Goal: Task Accomplishment & Management: Manage account settings

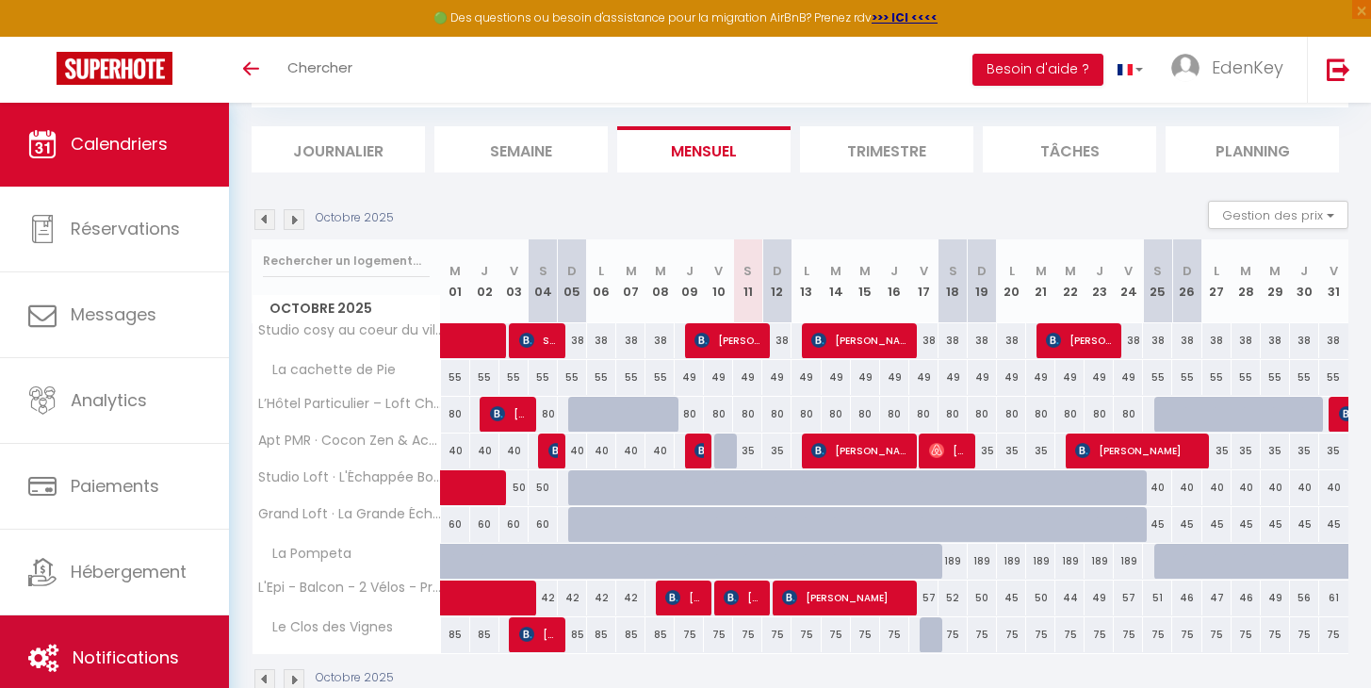
scroll to position [106, 0]
click at [67, 651] on link "Notifications" at bounding box center [114, 657] width 229 height 85
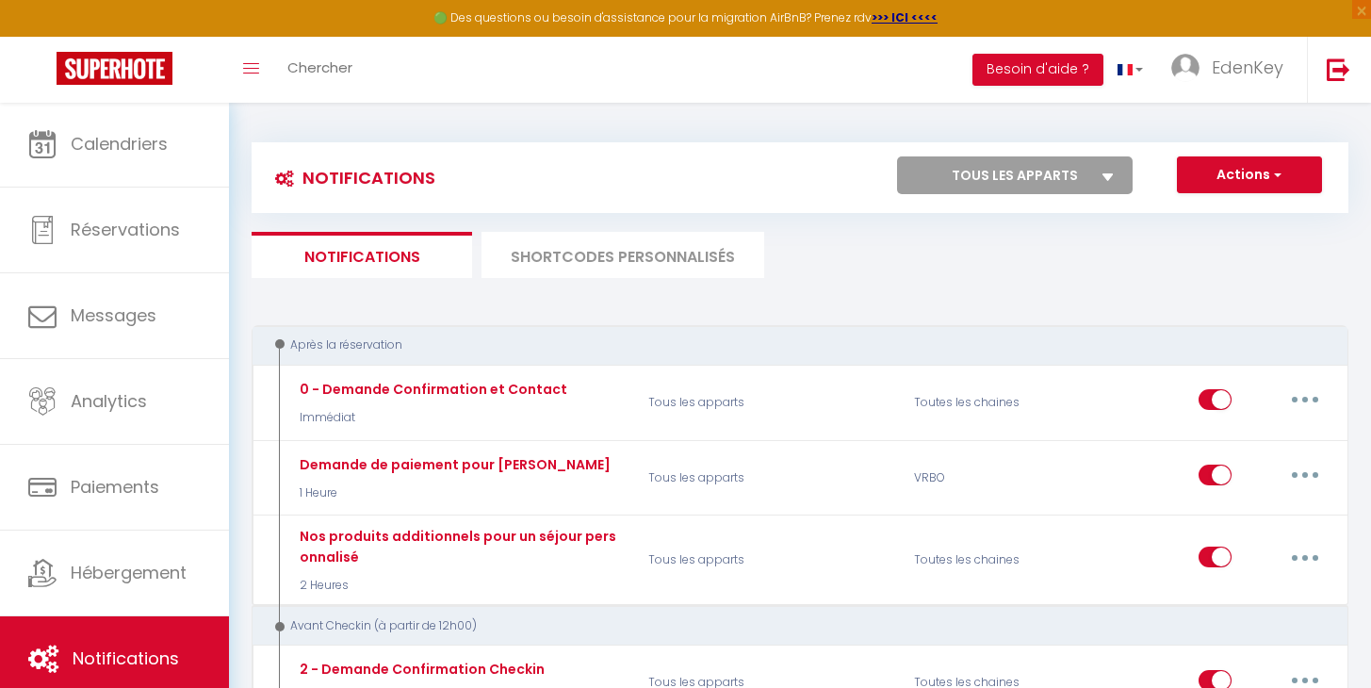
click at [649, 244] on li "SHORTCODES PERSONNALISÉS" at bounding box center [623, 255] width 283 height 46
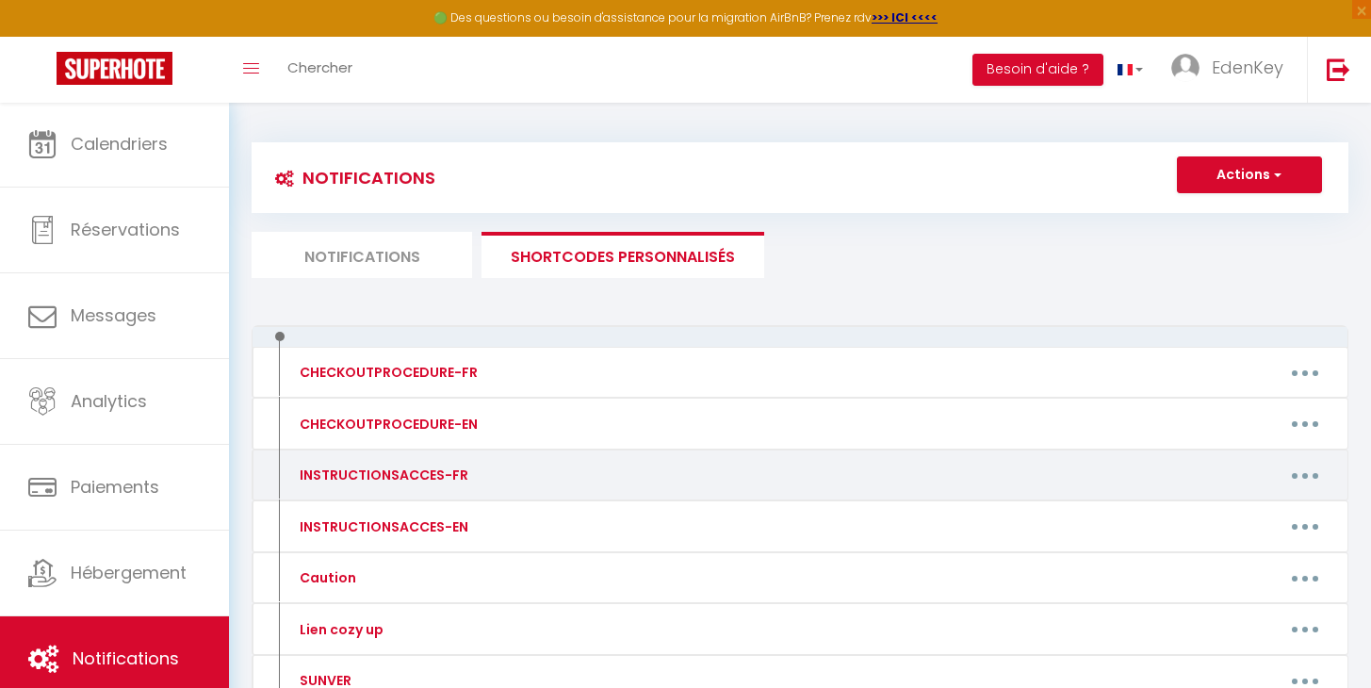
click at [1303, 467] on button "button" at bounding box center [1305, 475] width 53 height 30
click at [1251, 507] on link "Editer" at bounding box center [1255, 518] width 139 height 32
type input "INSTRUCTIONSACCES-FR"
type textarea "Il ne vous reste plus qu’à venir avec vos valises, en effet tout est fourni dan…"
type textarea "🔐 Accès au logement 📱Un digicode est situé devant l'immeuble: code 8484A Merci …"
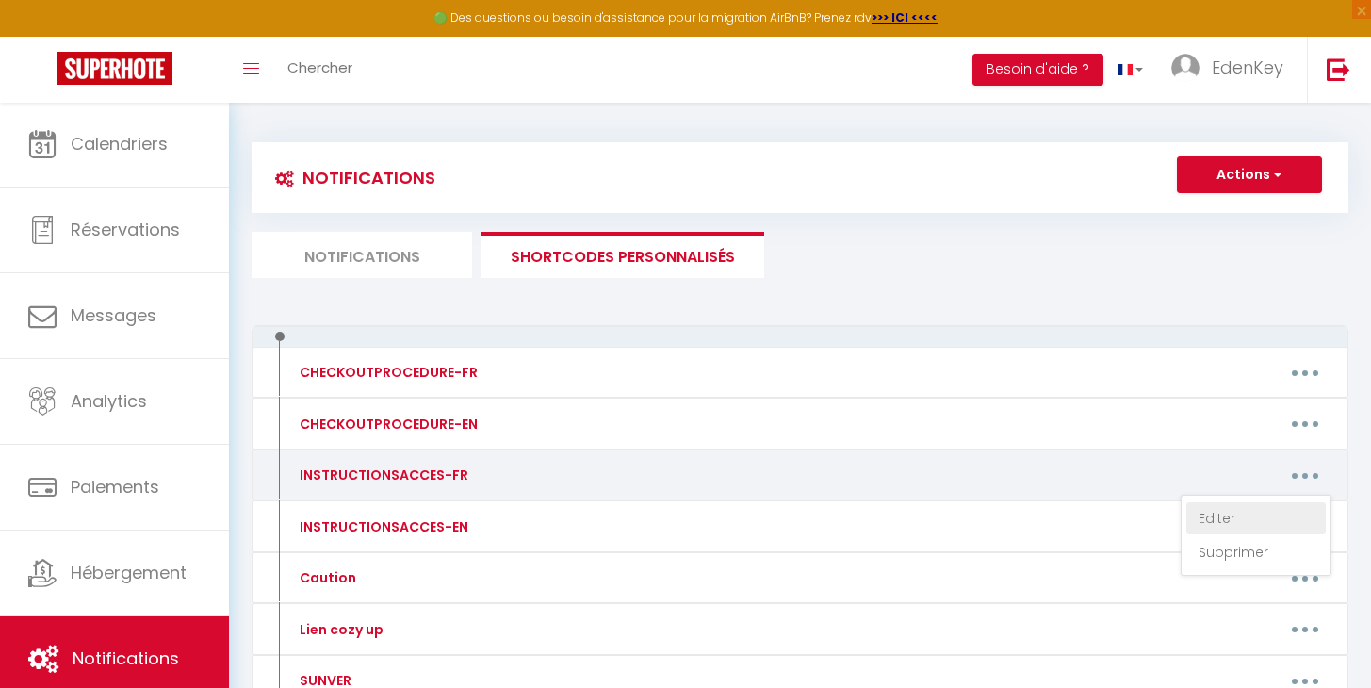
type textarea "🔐 Accès au logement 📱Un digicode est situé devant l'immeuble: code 8484A Merci …"
type textarea "🔐 Accès au logement L’arrivée est autonome grâce à une boîte à clé sécurisée 📍 …"
type textarea "🔐 Accès au logement Je vous accueillerai en personne et vous ferai faire le tou…"
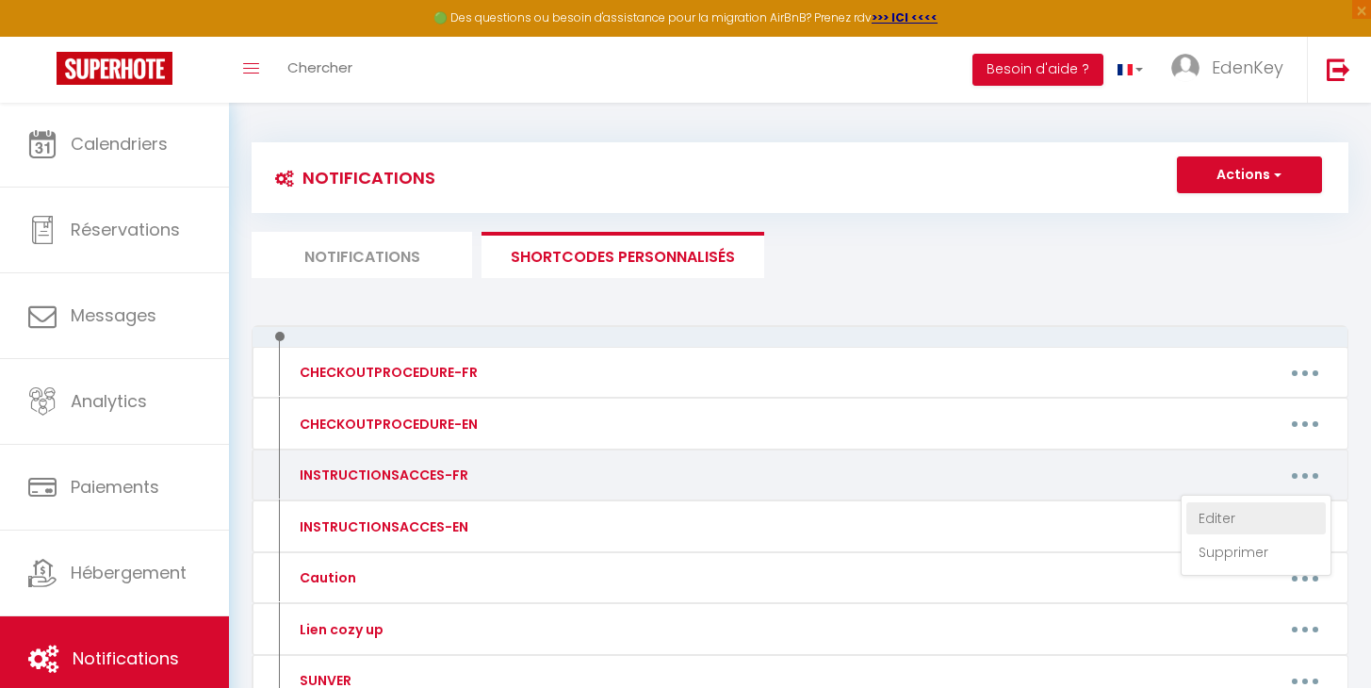
type textarea "🔐 Accès au logement L’arrivée est autonome grâce à une boîte à clé sécurisée 📍 …"
type textarea "🔐 Accès au logement Je vous accueillerai en personne et vous ferai faire le tou…"
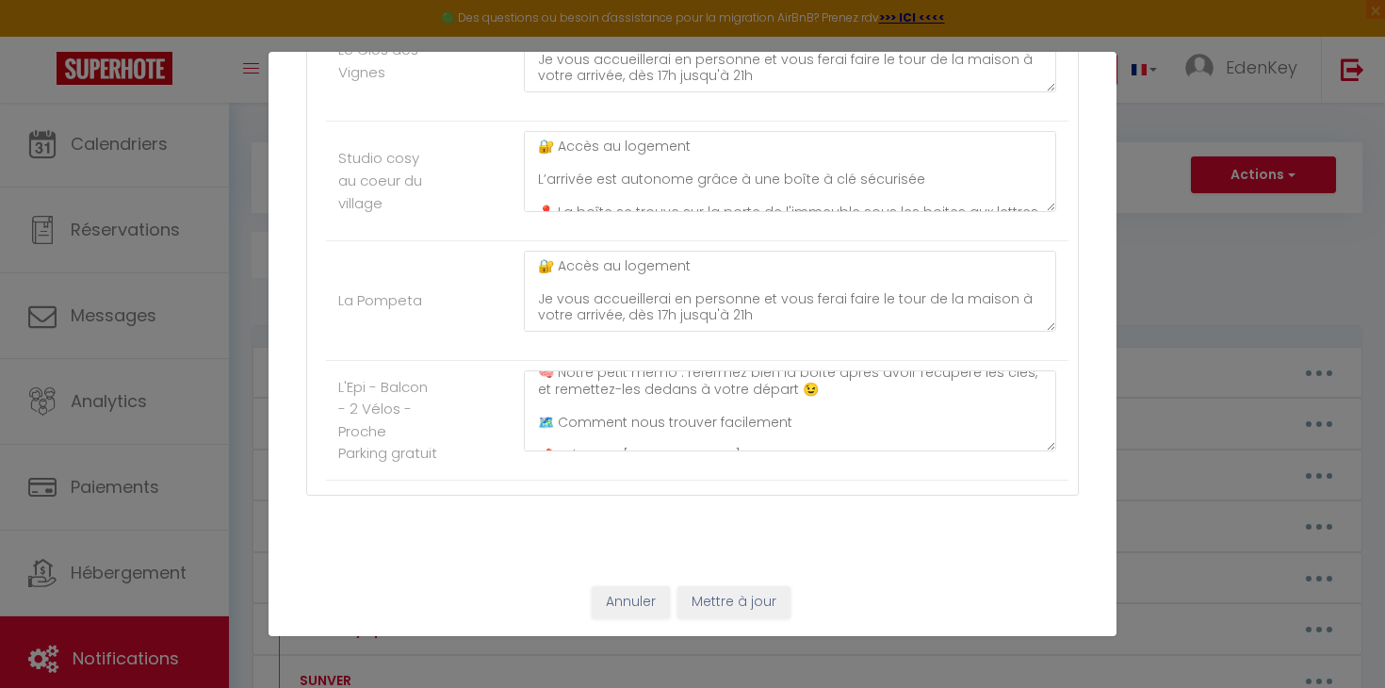
scroll to position [152, 0]
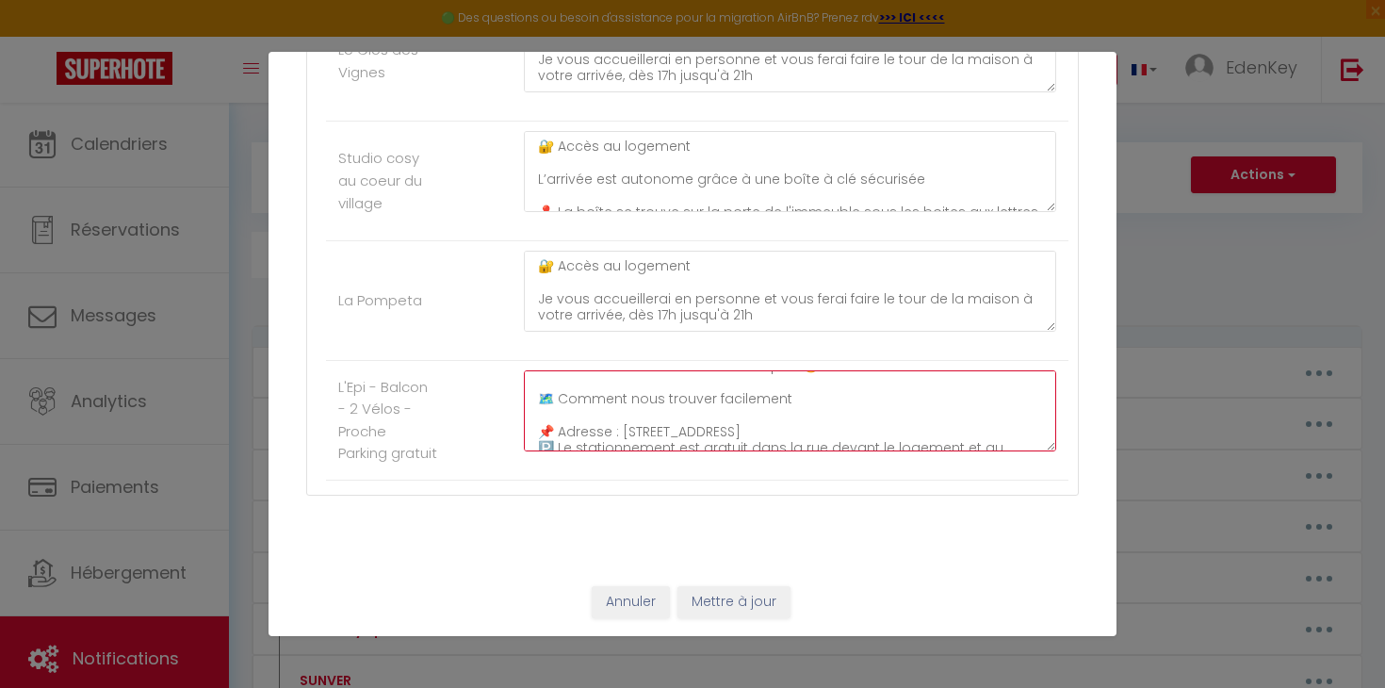
click at [627, 420] on textarea "🔐 Accès au logement L’arrivée est autonome grâce à une boîte à clé sécurisée 📍 …" at bounding box center [790, 410] width 532 height 81
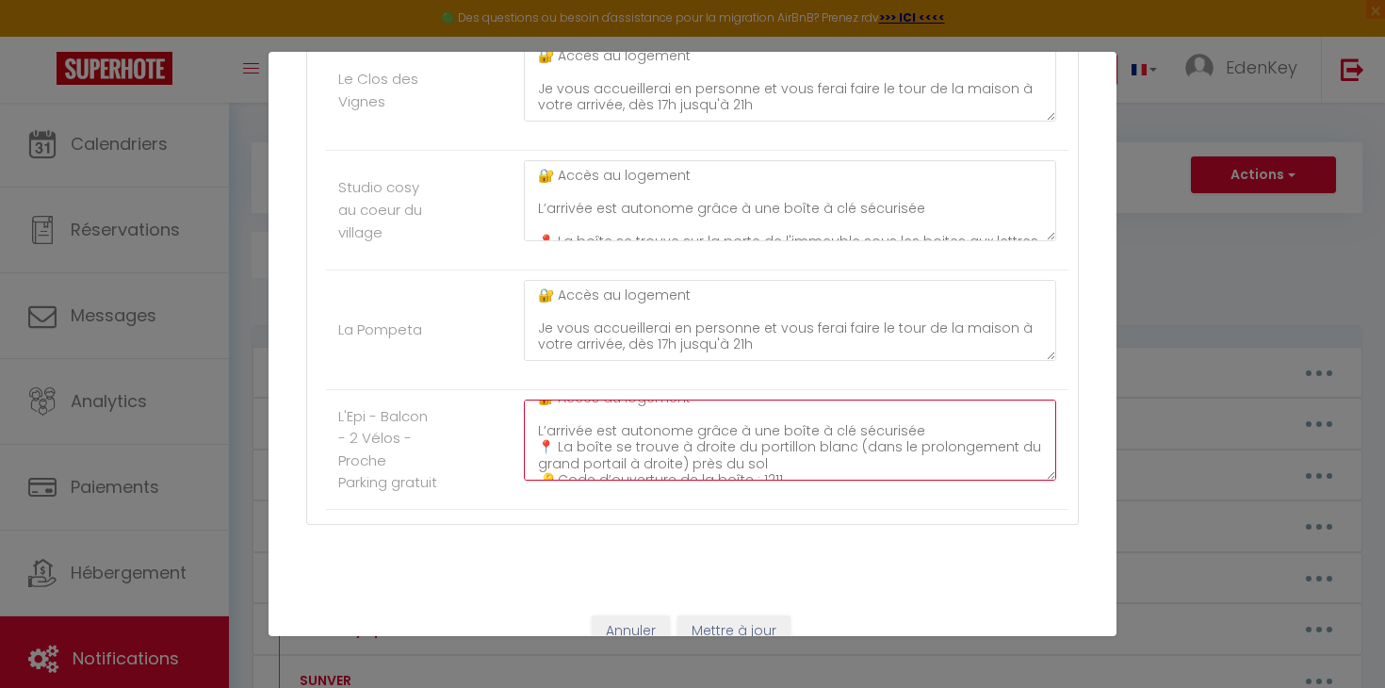
scroll to position [80, 0]
click at [781, 414] on textarea "🔐 Accès au logement L’arrivée est autonome grâce à une boîte à clé sécurisée 📍 …" at bounding box center [790, 440] width 532 height 81
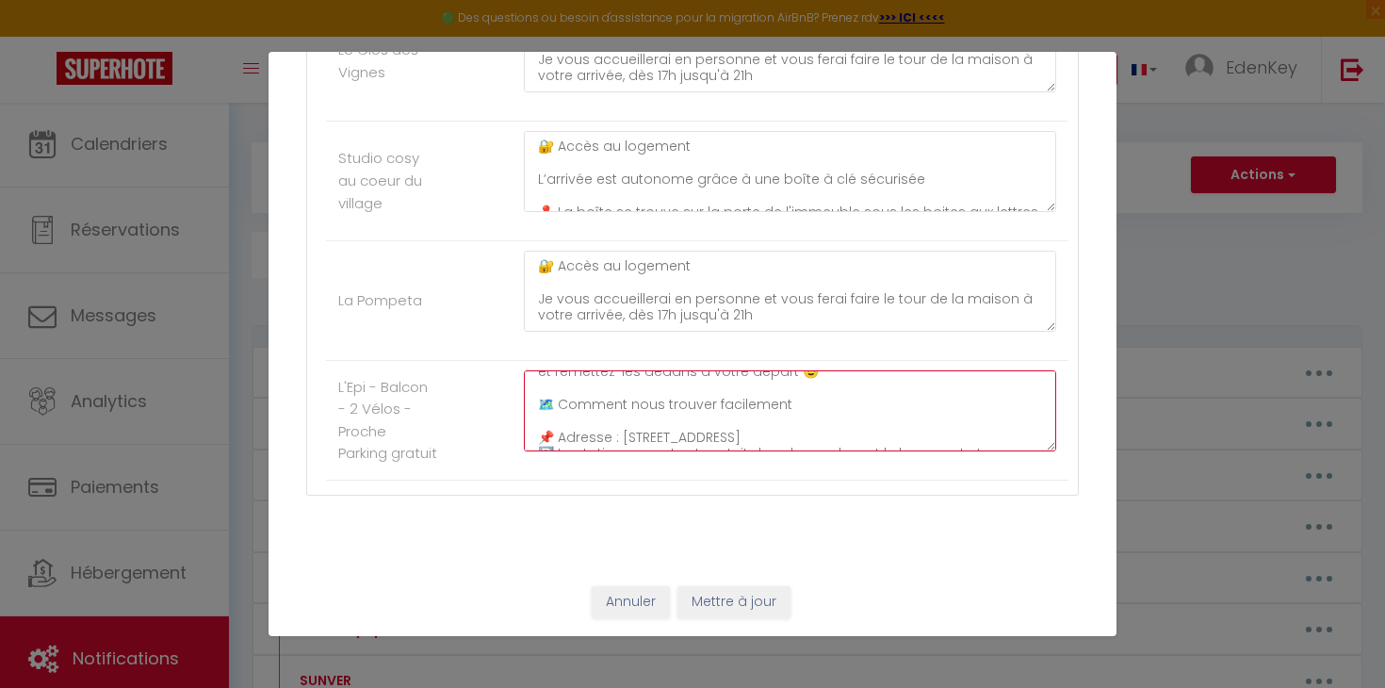
scroll to position [150, 0]
click at [630, 418] on textarea "🔐 Accès au logement L’arrivée est autonome grâce à une boîte à clé sécurisée 📍 …" at bounding box center [790, 410] width 532 height 81
type textarea "🔐 Accès au logement L’arrivée est autonome grâce à une boîte à clé sécurisée 📍 …"
click at [736, 601] on button "Mettre à jour" at bounding box center [734, 602] width 113 height 32
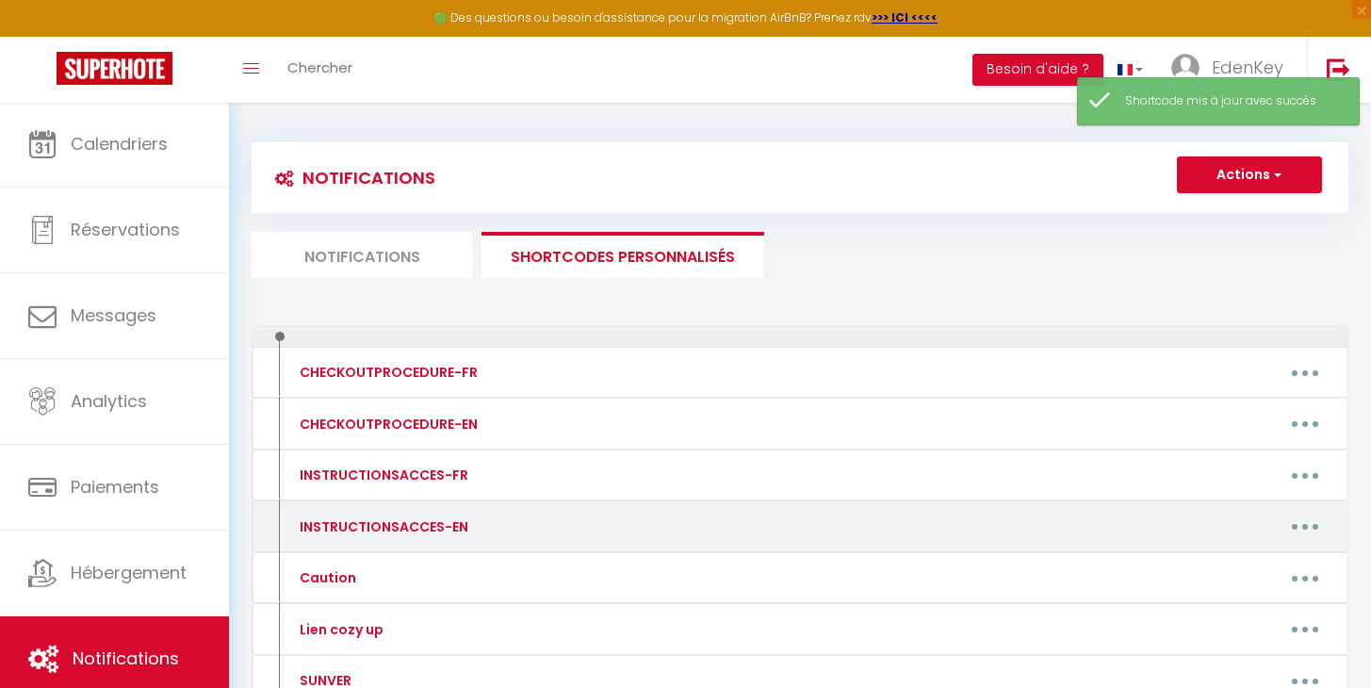
click at [1314, 521] on button "button" at bounding box center [1305, 527] width 53 height 30
click at [1233, 562] on link "Editer" at bounding box center [1255, 569] width 139 height 32
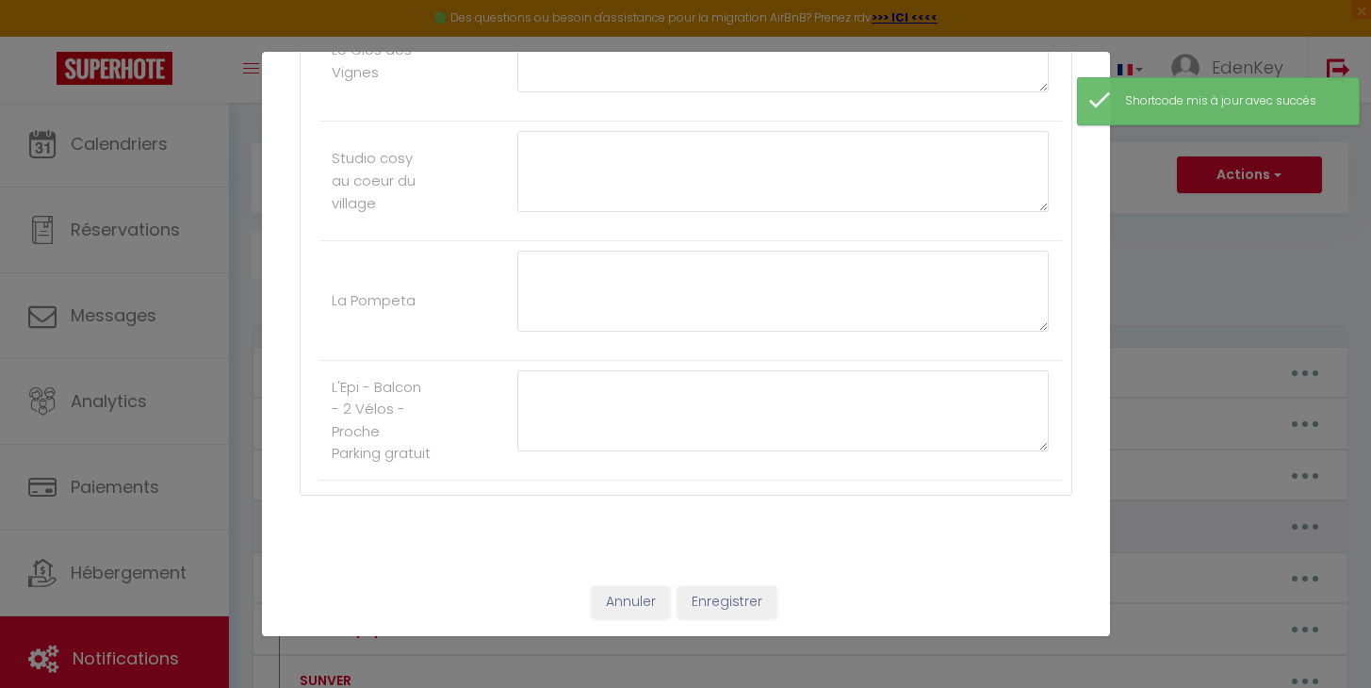
type input "INSTRUCTIONSACCES-EN"
type textarea "All you have to do is arrive with your suitcases — everything is provided in ou…"
type textarea "🔐 Access to the Accommodation 📱 A digital code panel is located in front of the…"
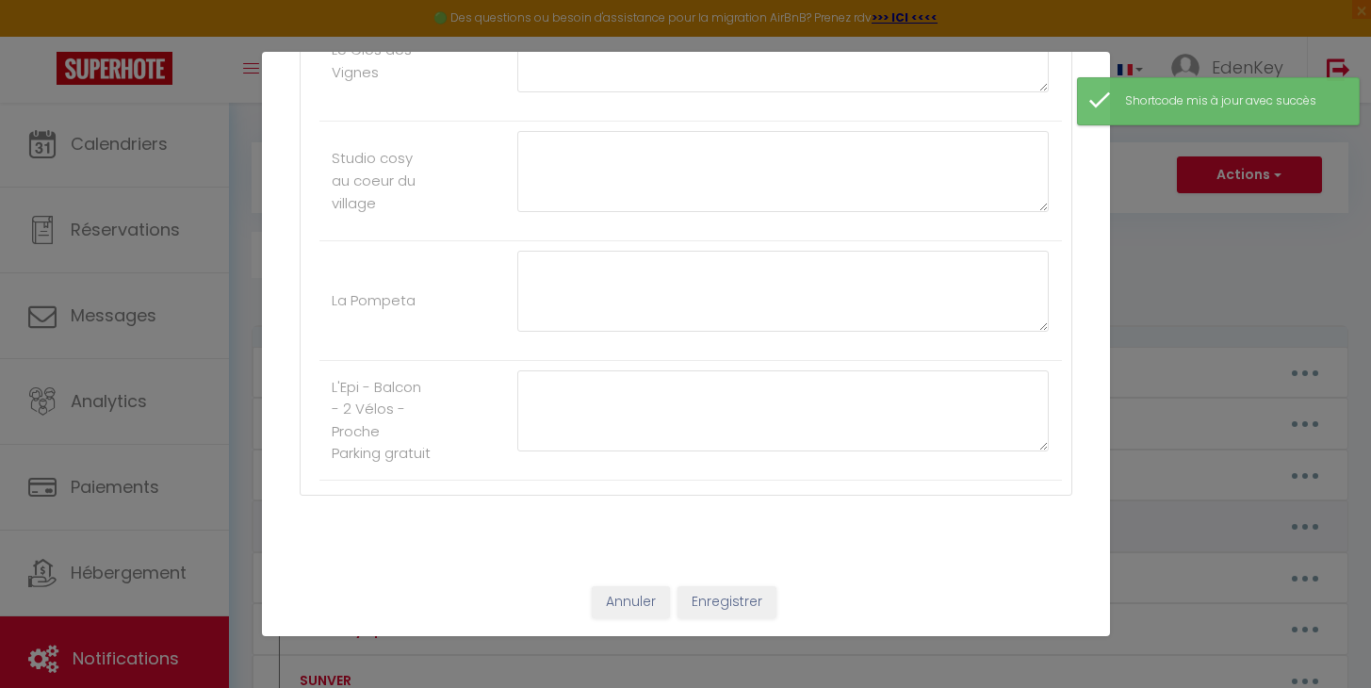
type textarea "🔐 Access to the Accommodation Self check-in is available thanks to a secure key…"
type textarea "🔐 Access to the Accommodation [PERSON_NAME] will welcome you in person and give…"
type textarea "🔐 Access to the Accommodation Self check-in is available thanks to a secure key…"
type textarea "🔐 Access to the Accommodation [PERSON_NAME] will welcome you in person and give…"
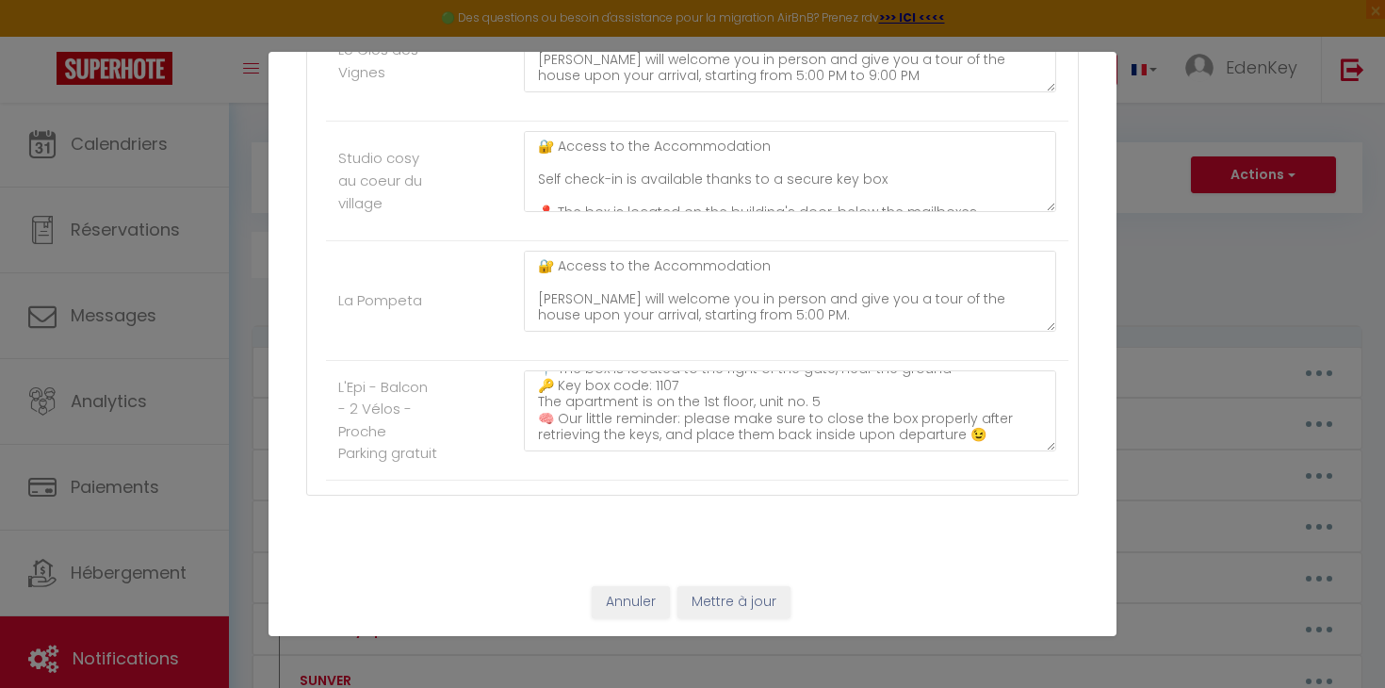
scroll to position [70, 0]
click at [700, 372] on textarea "🔐 Access to the Accommodation Self check-in is available thanks to a secure key…" at bounding box center [790, 410] width 532 height 81
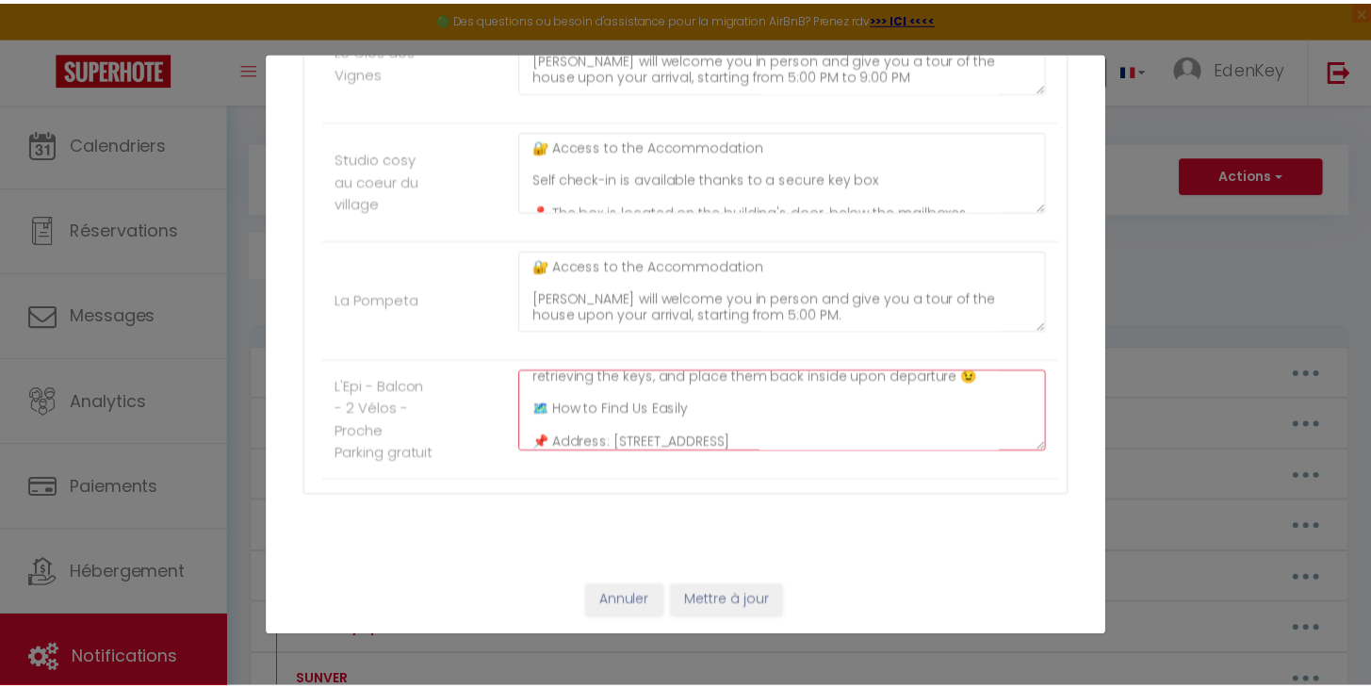
scroll to position [156, 0]
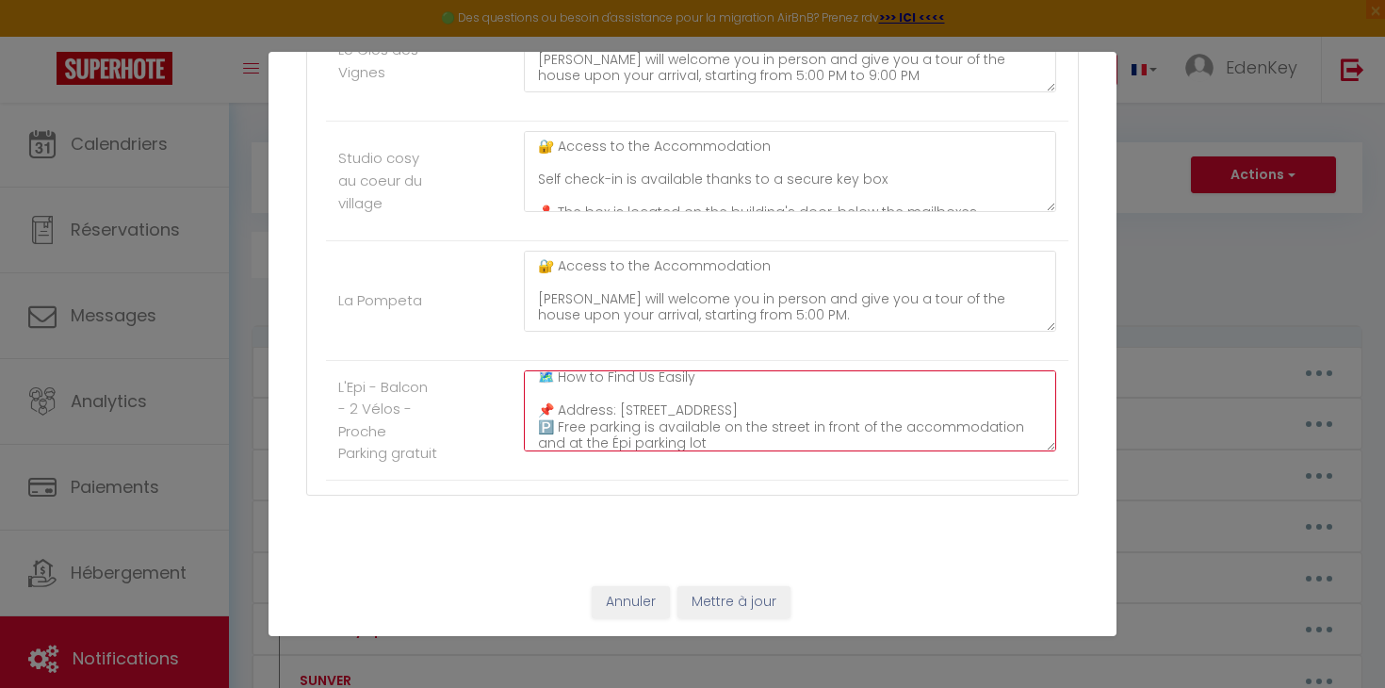
type textarea "🔐 Access to the Accommodation Self check-in is available thanks to a secure key…"
click at [740, 599] on button "Mettre à jour" at bounding box center [734, 602] width 113 height 32
